Goal: Use online tool/utility

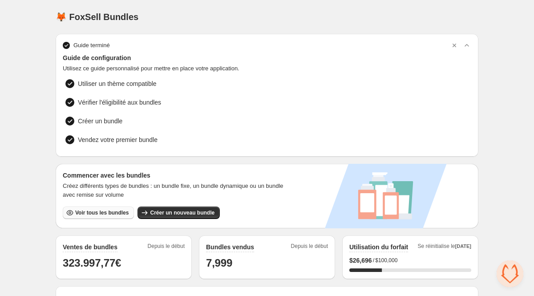
click at [103, 213] on span "Voir tous les bundles" at bounding box center [101, 212] width 53 height 7
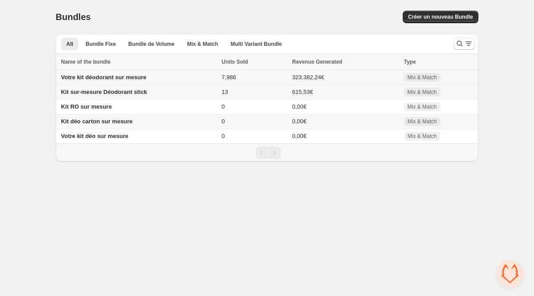
click at [121, 81] on td "Votre kit déodorant sur mesure" at bounding box center [137, 77] width 163 height 15
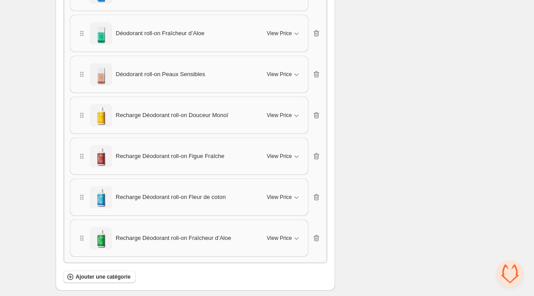
scroll to position [1328, 0]
click at [321, 152] on icon "button" at bounding box center [316, 156] width 9 height 9
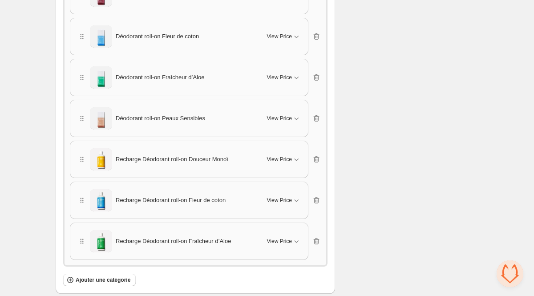
scroll to position [1289, 0]
